Goal: Task Accomplishment & Management: Use online tool/utility

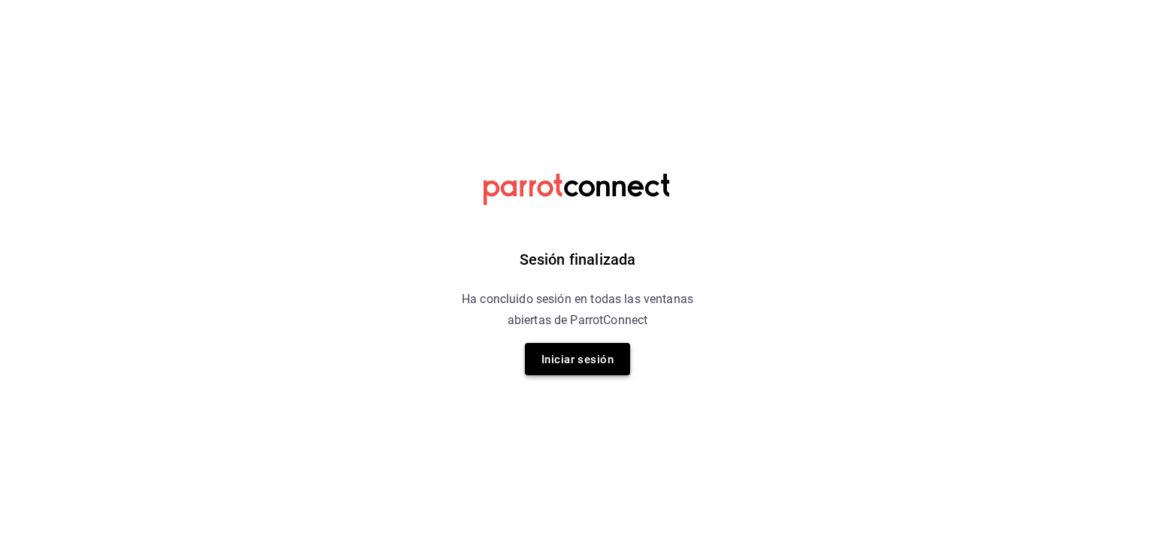
click at [569, 356] on font "Iniciar sesión" at bounding box center [577, 360] width 72 height 14
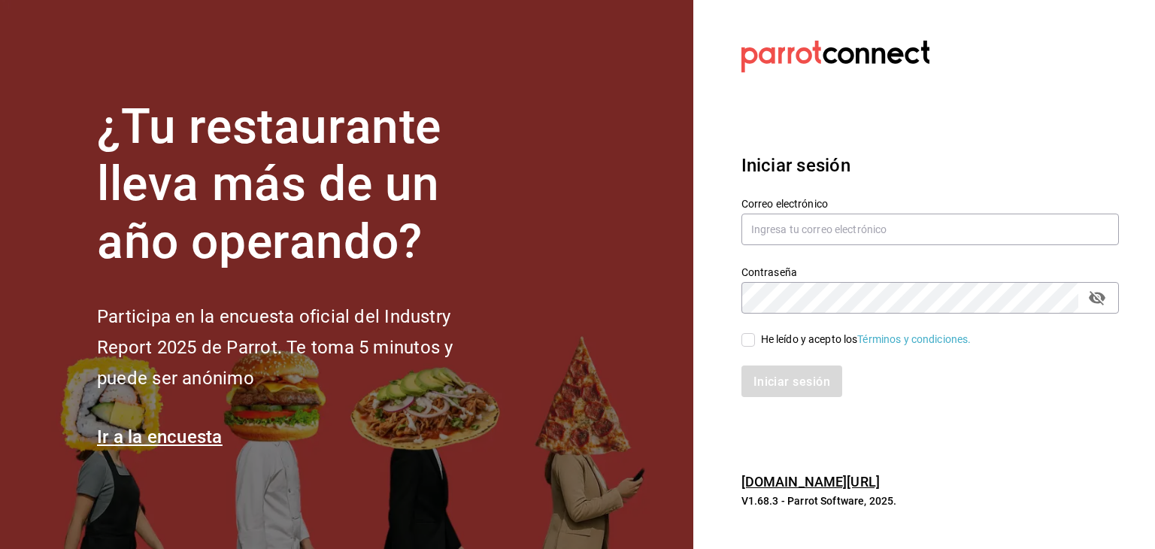
click at [868, 434] on section "Datos incorrectos. Verifica que tu Correo o Contraseña estén bien escritos. Ini…" at bounding box center [924, 274] width 462 height 549
click at [1116, 431] on section "Datos incorrectos. Verifica que tu Correo o Contraseña estén bien escritos. Ini…" at bounding box center [924, 274] width 462 height 549
